Goal: Information Seeking & Learning: Check status

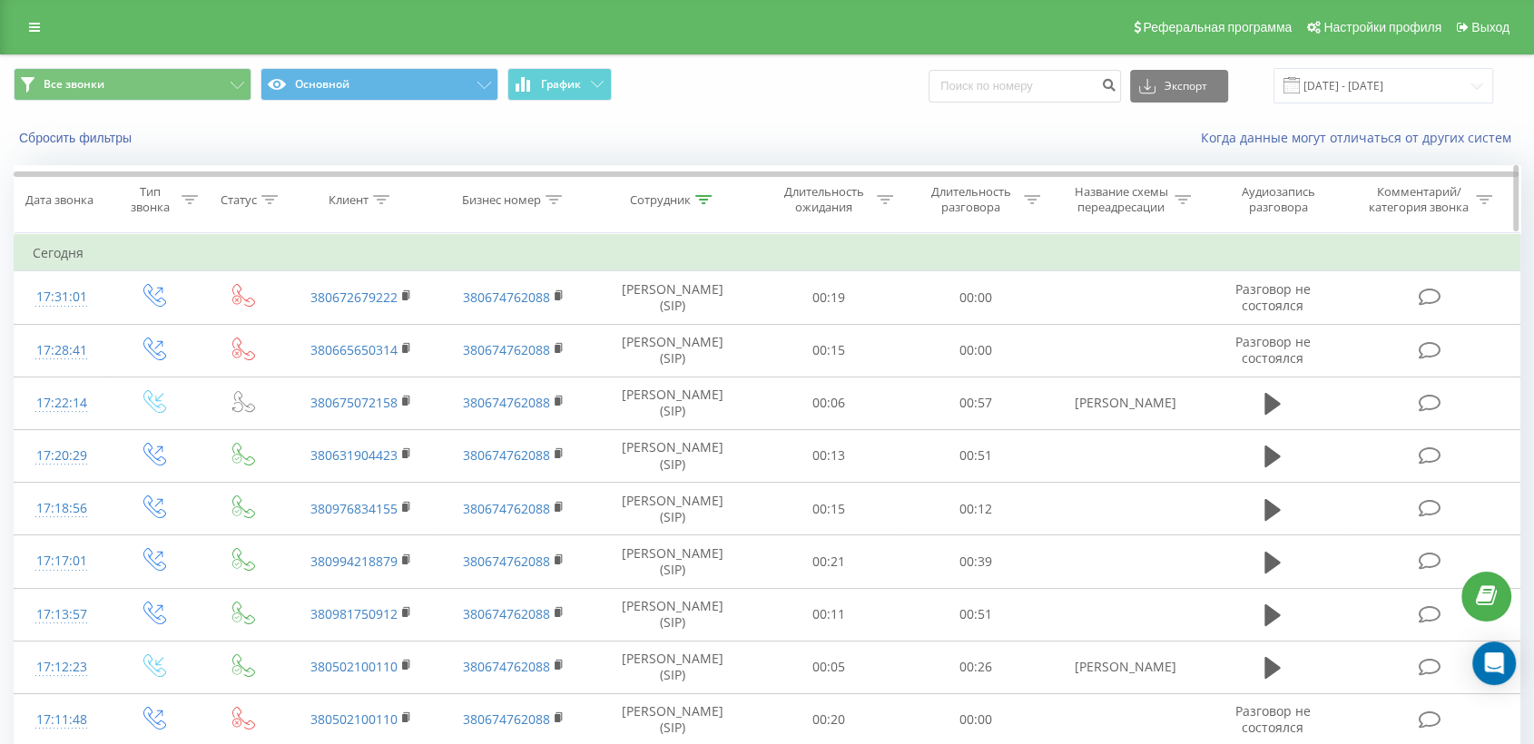
click at [704, 198] on icon at bounding box center [703, 199] width 16 height 9
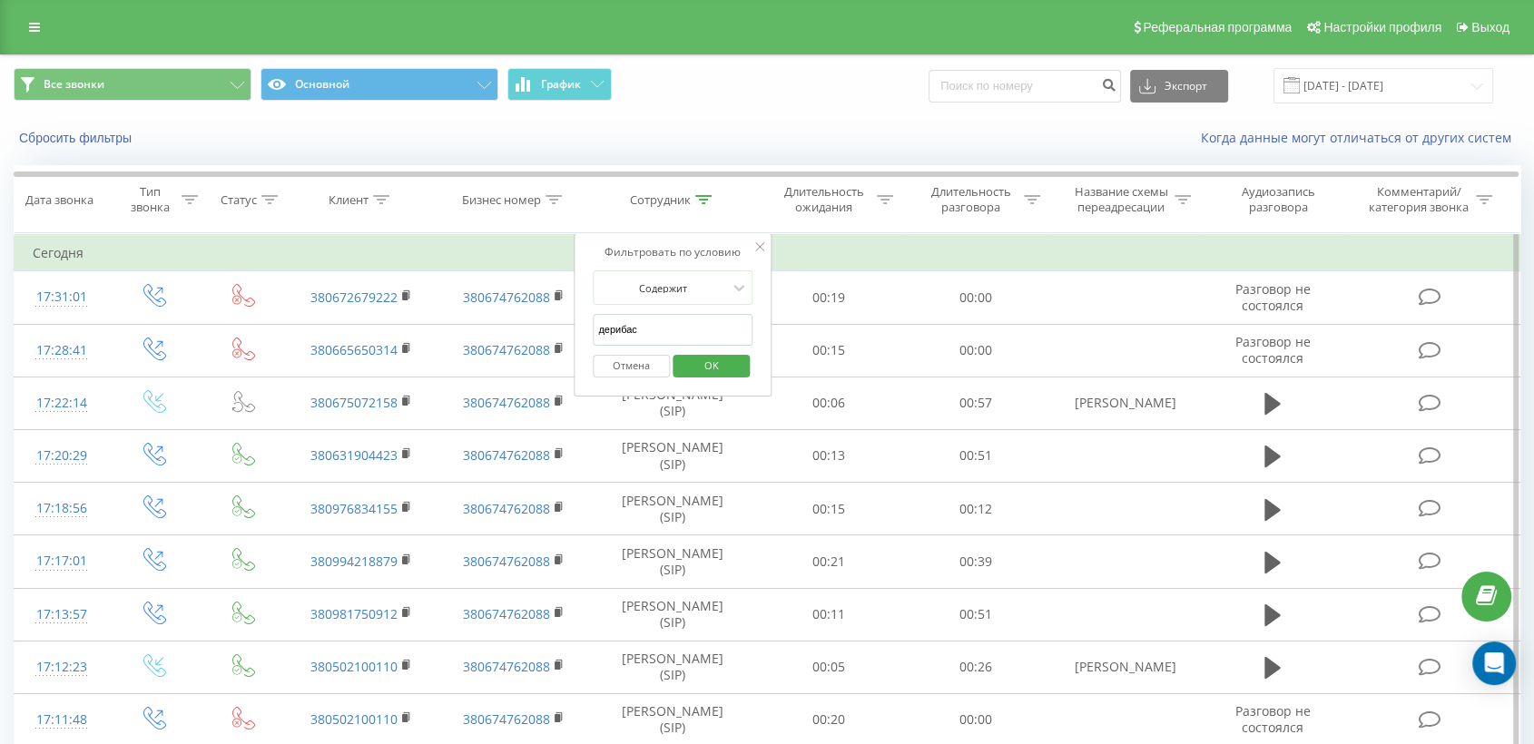
click at [653, 335] on input "дерибас" at bounding box center [673, 330] width 160 height 32
type input "д"
click at [726, 361] on span "OK" at bounding box center [711, 365] width 51 height 28
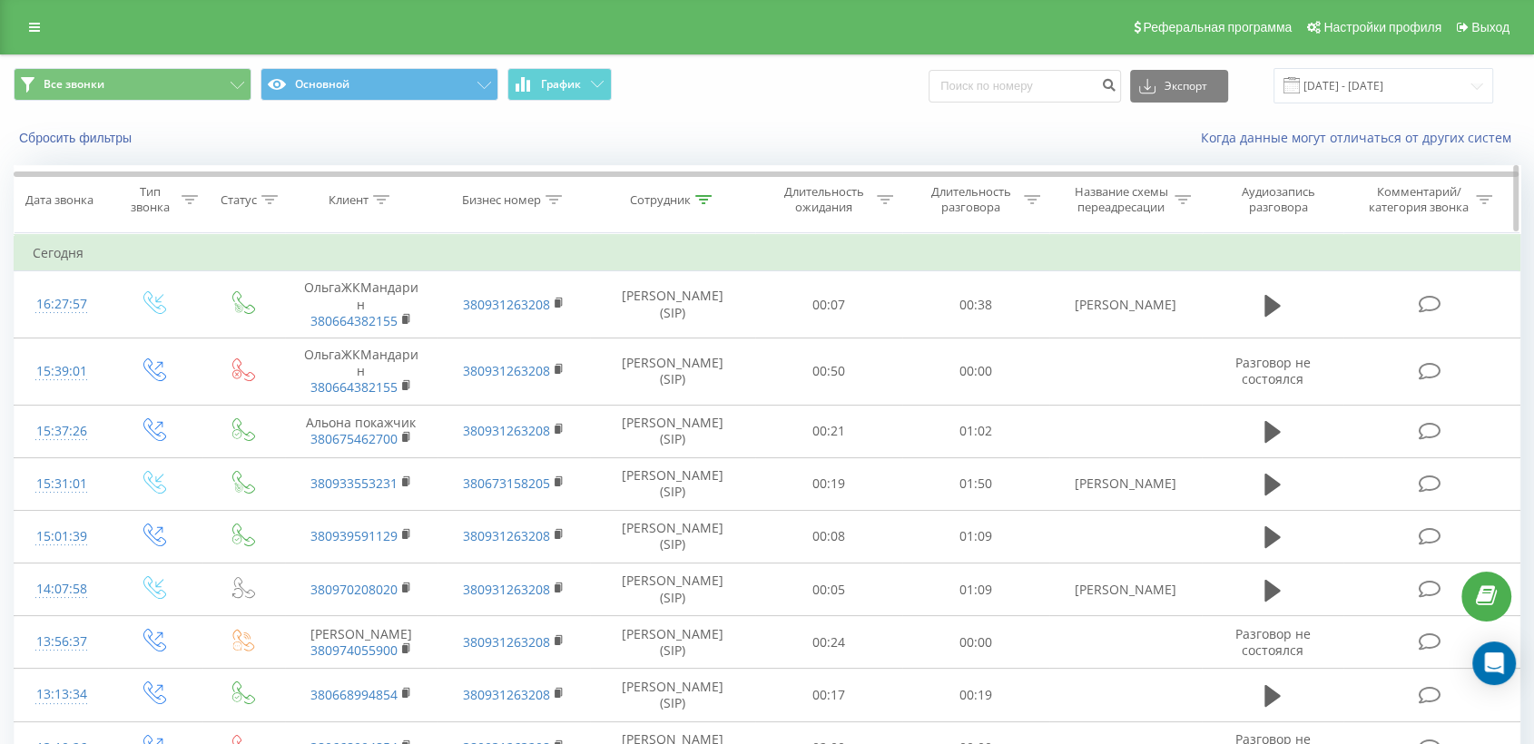
click at [704, 200] on icon at bounding box center [703, 199] width 16 height 9
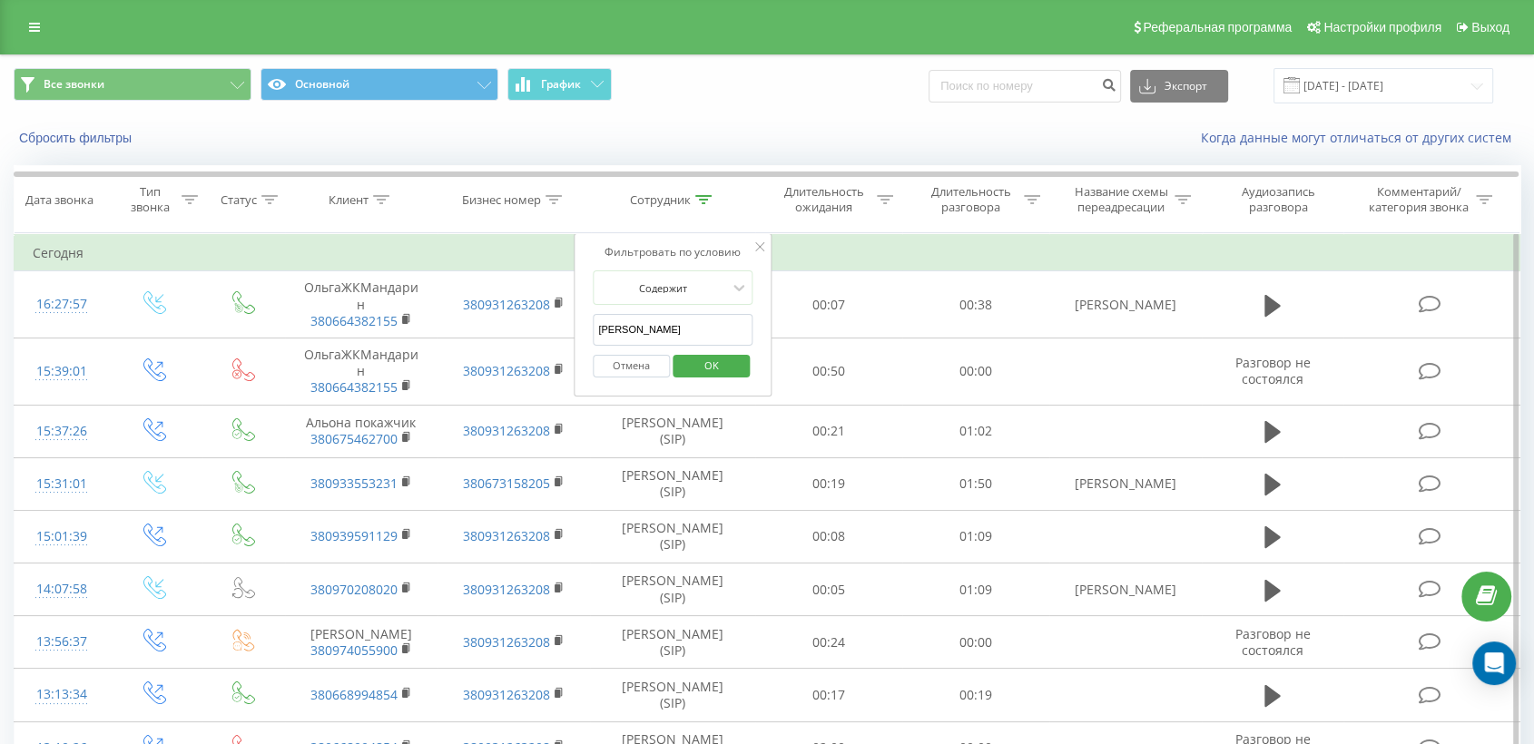
click at [653, 329] on input "василенко" at bounding box center [673, 330] width 160 height 32
type input "в"
click at [704, 368] on span "OK" at bounding box center [711, 365] width 51 height 28
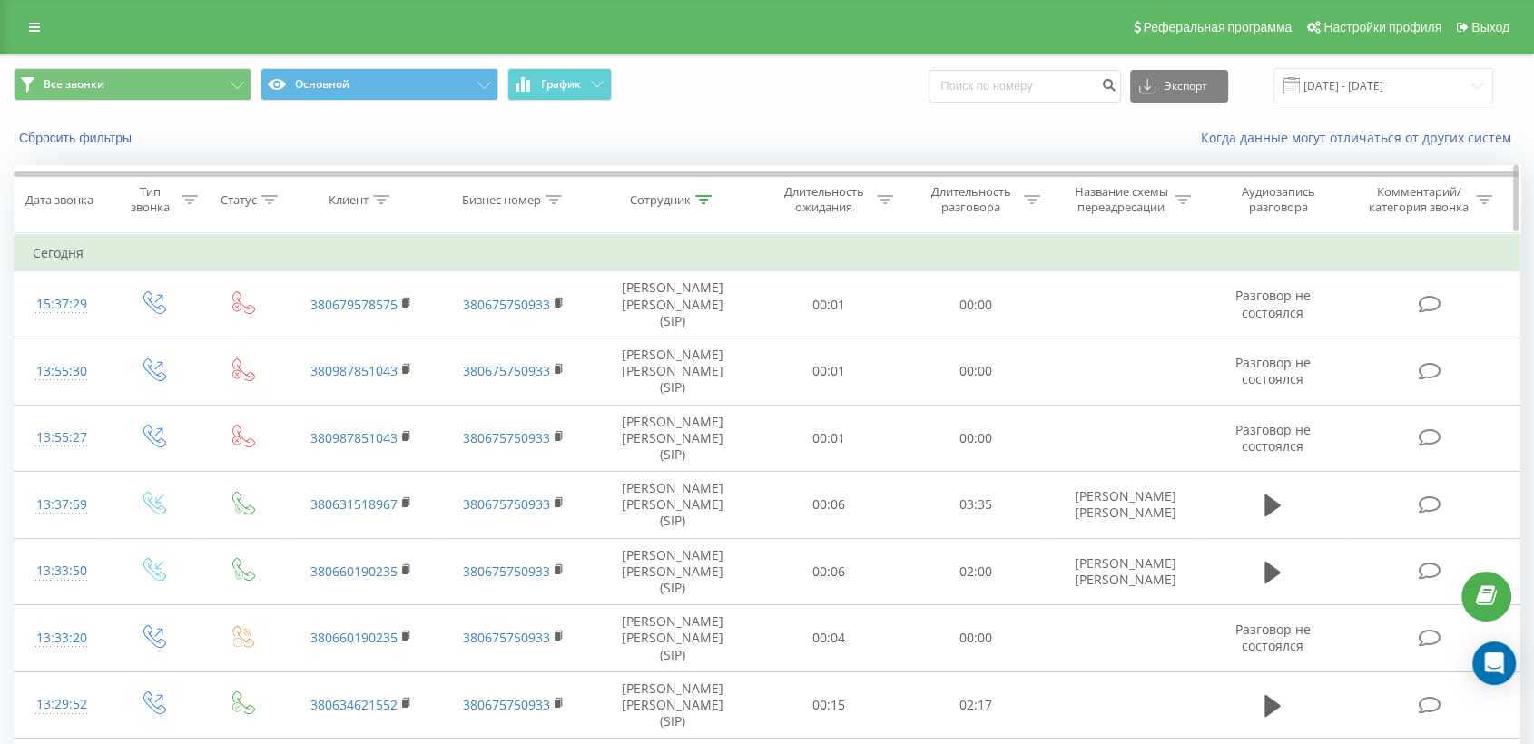
click at [701, 198] on icon at bounding box center [703, 199] width 16 height 9
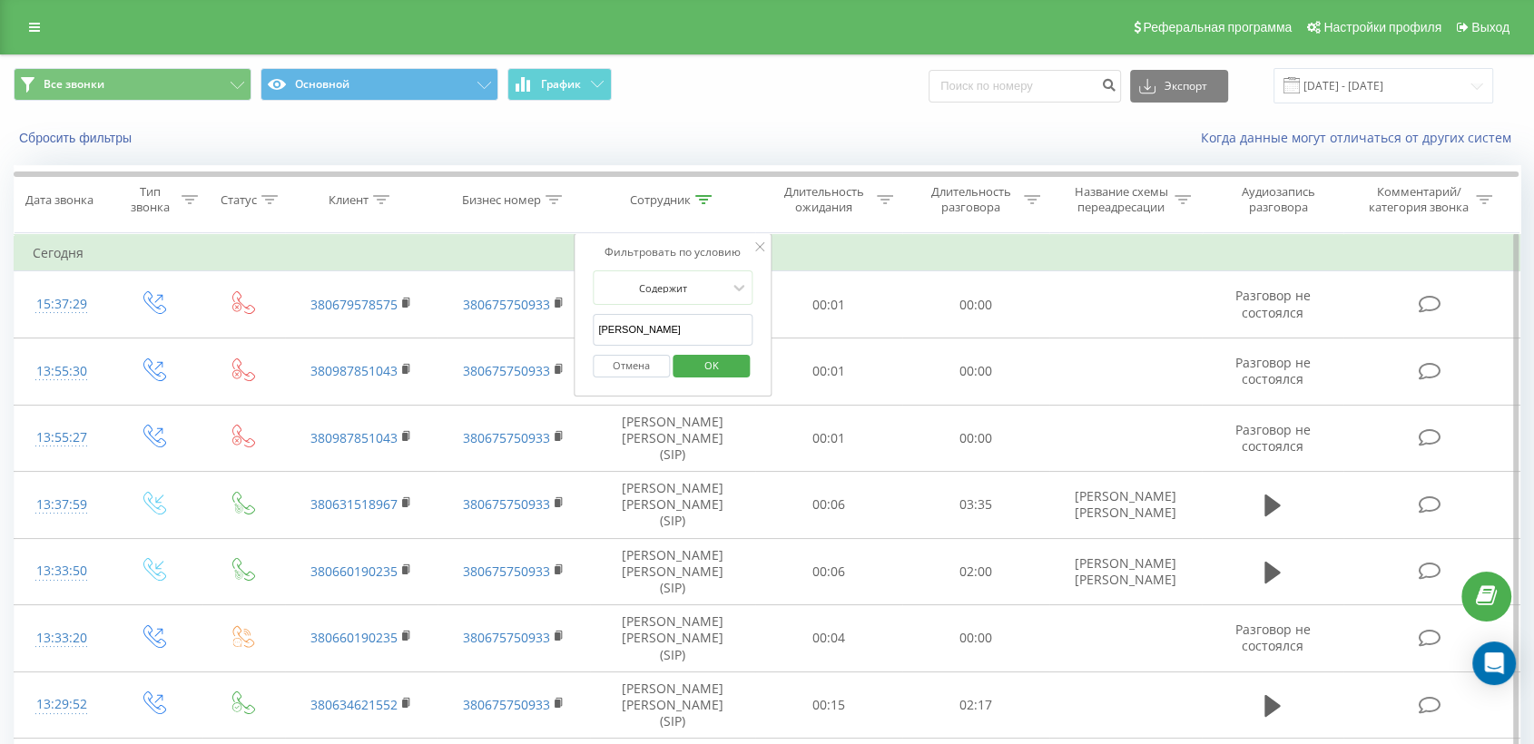
click at [643, 330] on input "шевчук" at bounding box center [673, 330] width 160 height 32
type input "ш"
type input "дерибас"
drag, startPoint x: 702, startPoint y: 367, endPoint x: 711, endPoint y: 388, distance: 23.6
click at [701, 367] on span "OK" at bounding box center [711, 365] width 51 height 28
